Goal: Transaction & Acquisition: Book appointment/travel/reservation

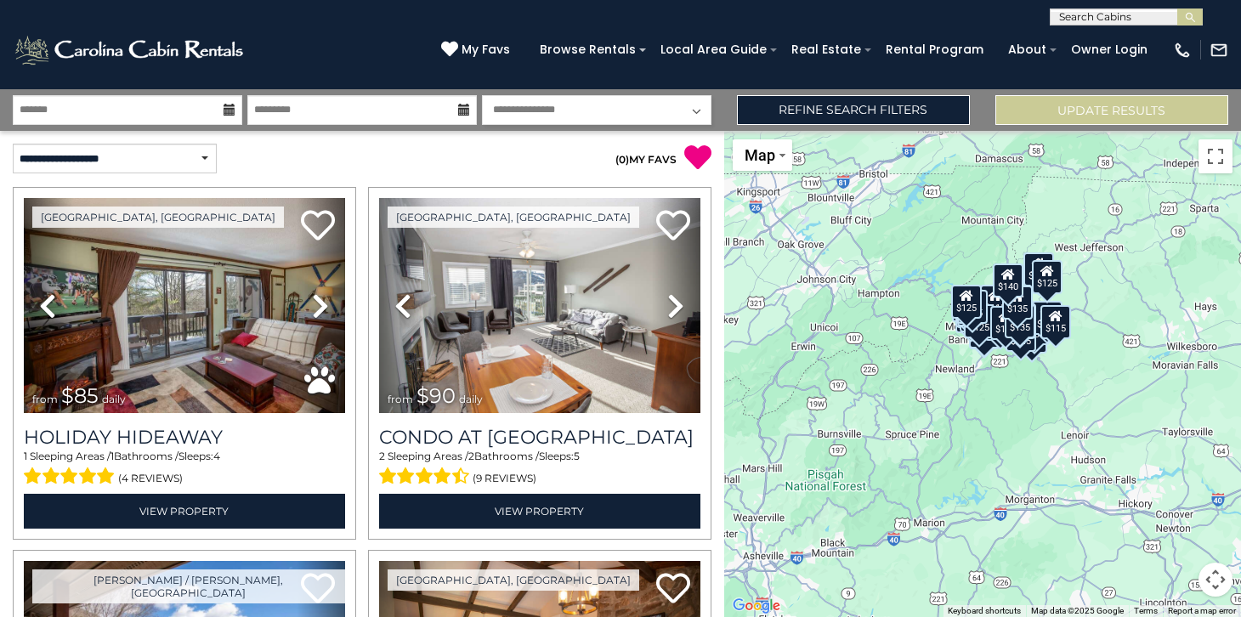
select select "*********"
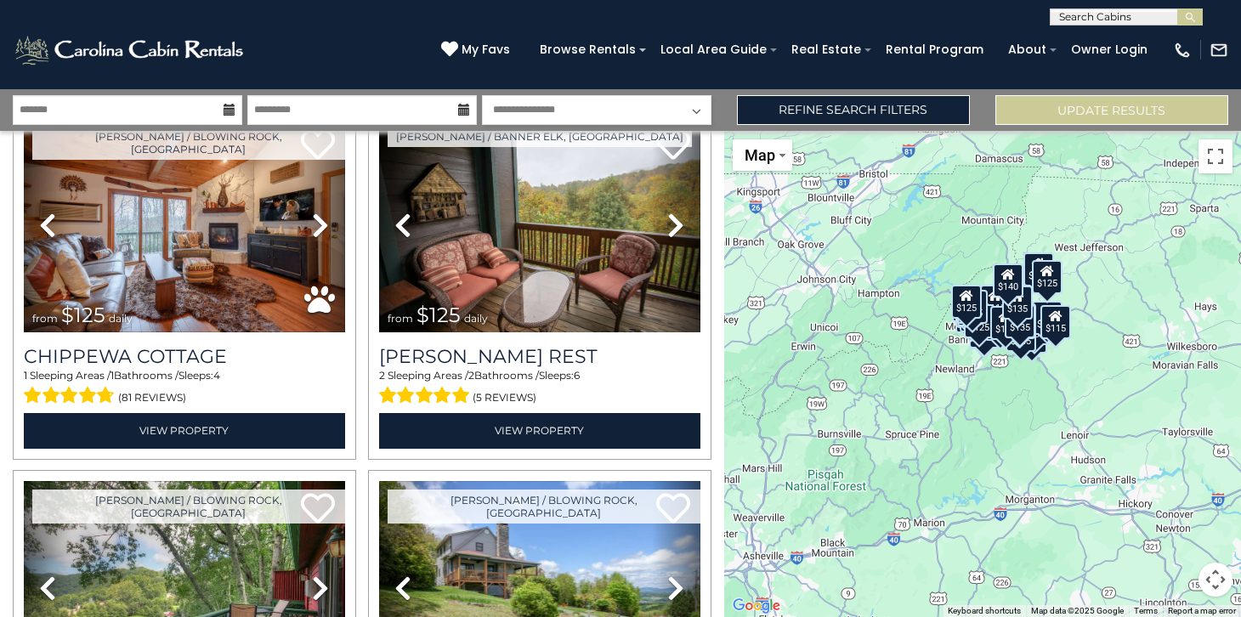
scroll to position [1841, 0]
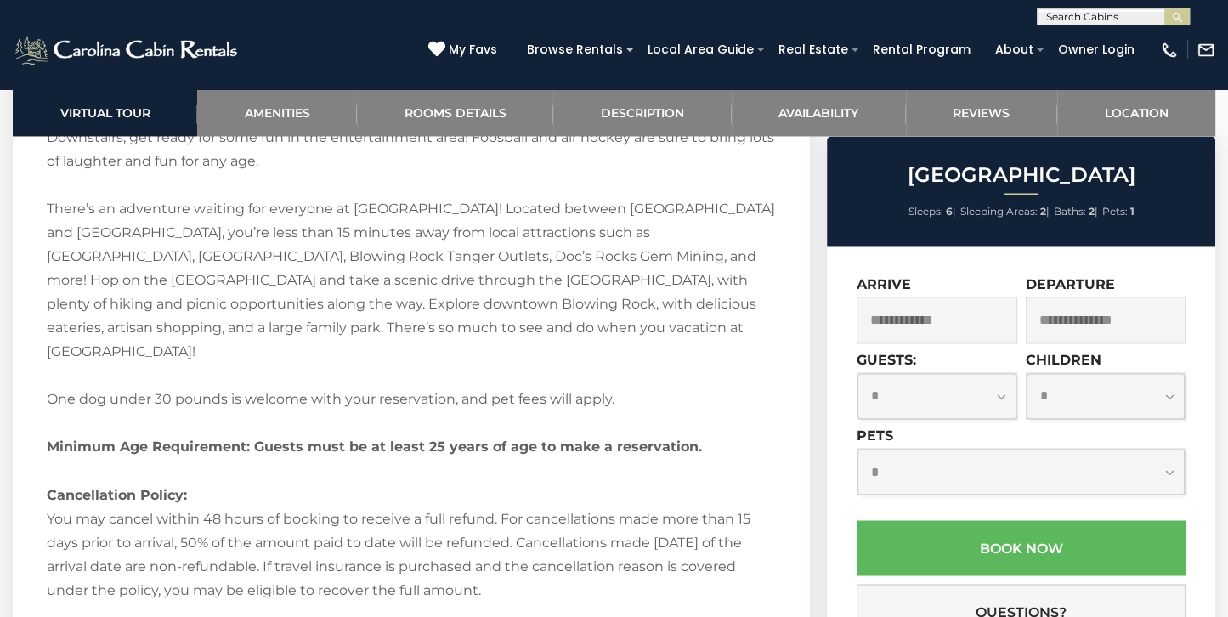
scroll to position [2628, 0]
